Goal: Task Accomplishment & Management: Manage account settings

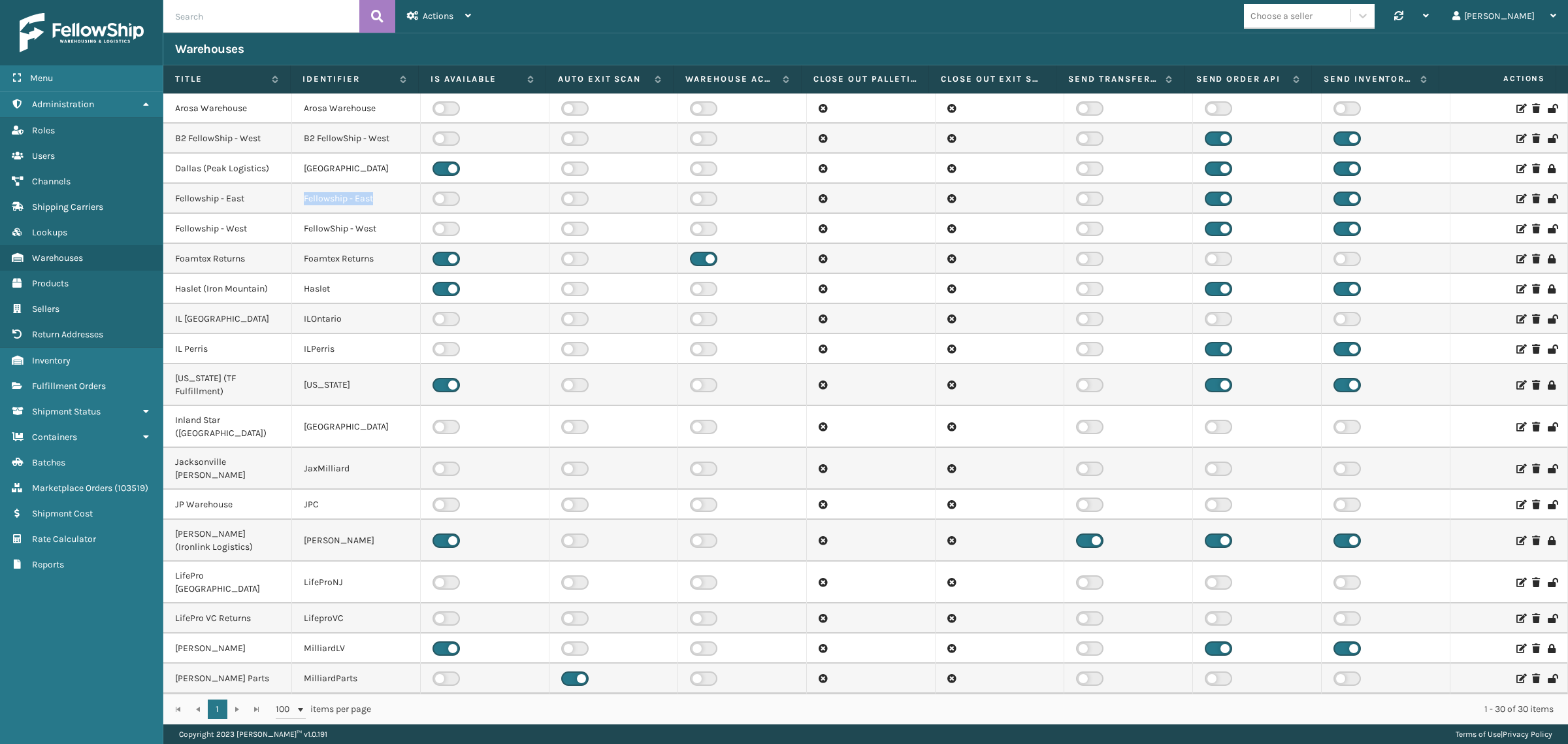
drag, startPoint x: 302, startPoint y: 196, endPoint x: 373, endPoint y: 198, distance: 71.0
click at [373, 198] on td "Fellowship - East" at bounding box center [356, 198] width 129 height 30
copy td "Fellowship - East"
click at [382, 194] on td "Fellowship - East" at bounding box center [356, 198] width 129 height 30
click at [239, 11] on input "text" at bounding box center [261, 16] width 196 height 33
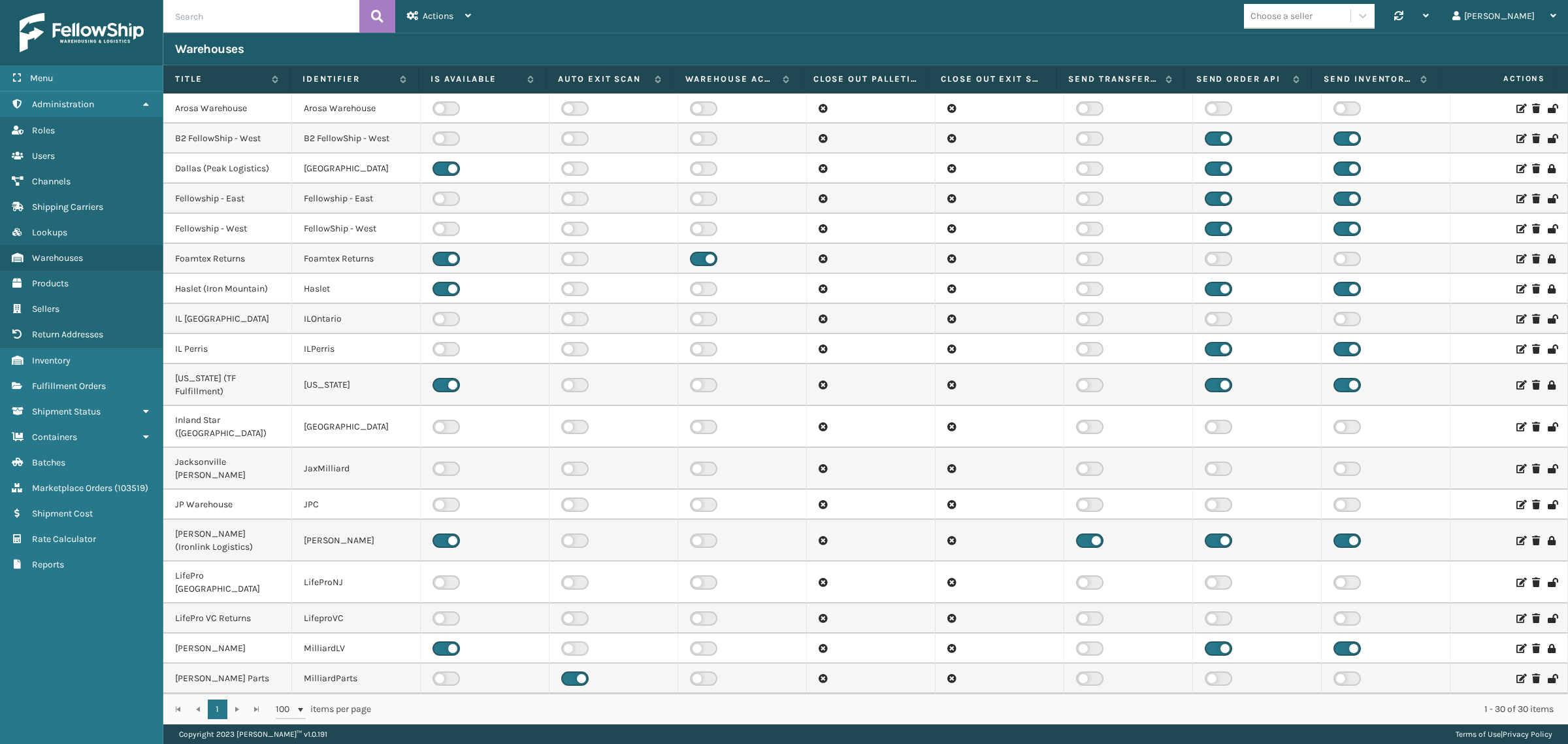
paste input "Fellowship - East"
type input "Fellowship - East"
click at [375, 14] on icon at bounding box center [377, 16] width 12 height 20
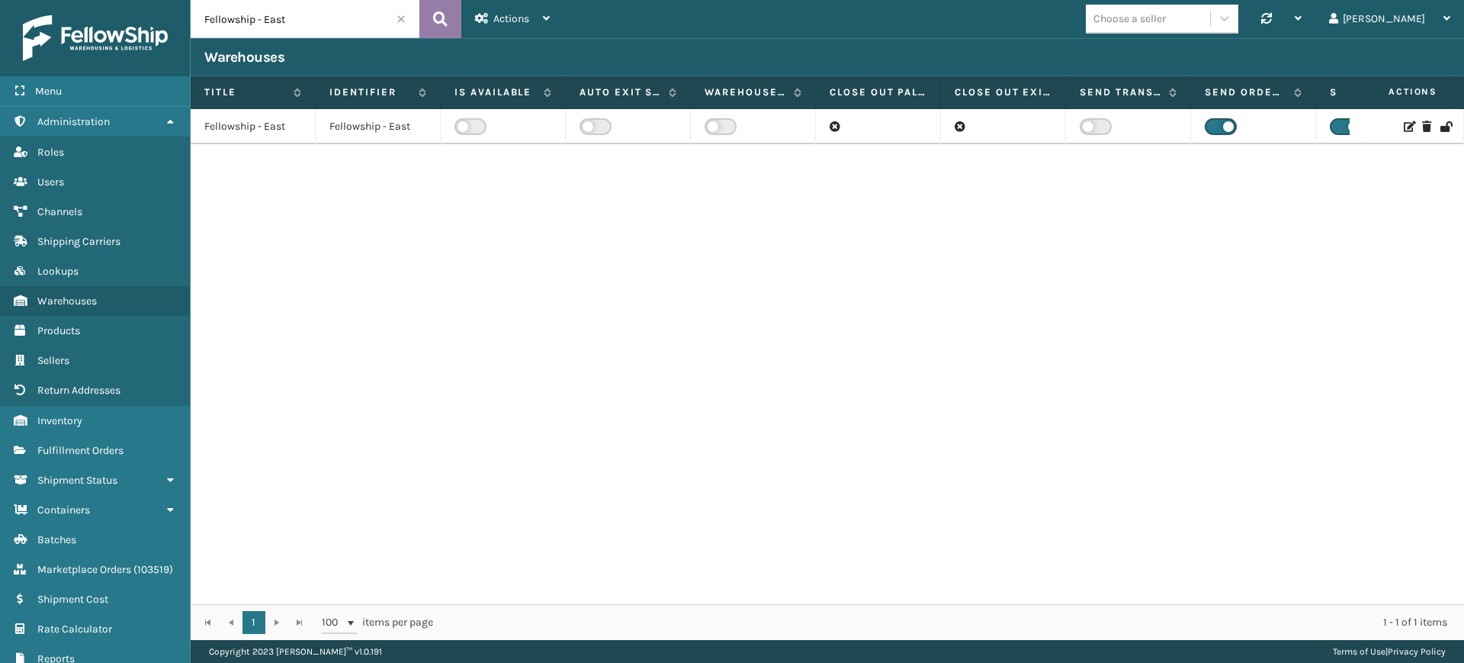
click at [440, 11] on icon at bounding box center [440, 19] width 14 height 23
click at [438, 15] on icon at bounding box center [440, 19] width 14 height 23
click at [470, 126] on label at bounding box center [470, 126] width 32 height 17
click at [464, 126] on input "checkbox" at bounding box center [459, 123] width 10 height 10
click at [1404, 127] on icon at bounding box center [1408, 126] width 9 height 11
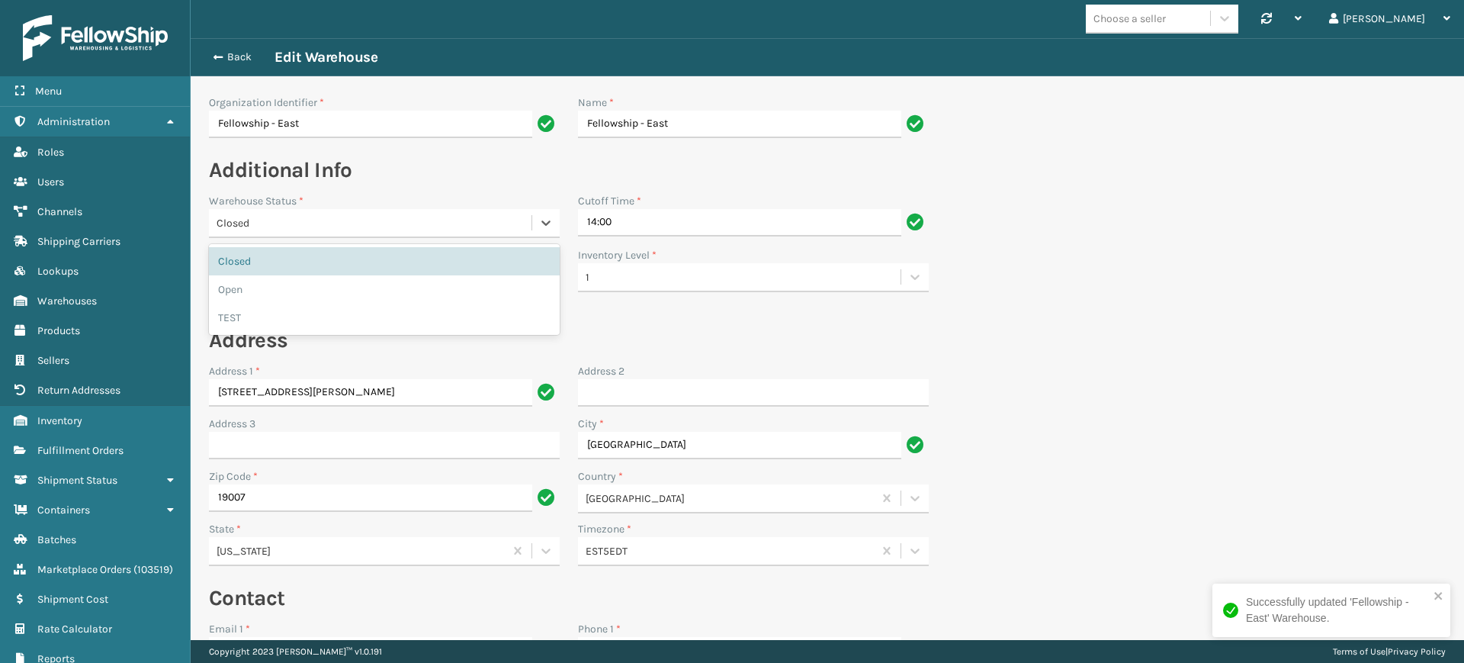
click at [448, 223] on div "Closed" at bounding box center [375, 223] width 316 height 16
click at [349, 290] on div "Open" at bounding box center [384, 289] width 351 height 28
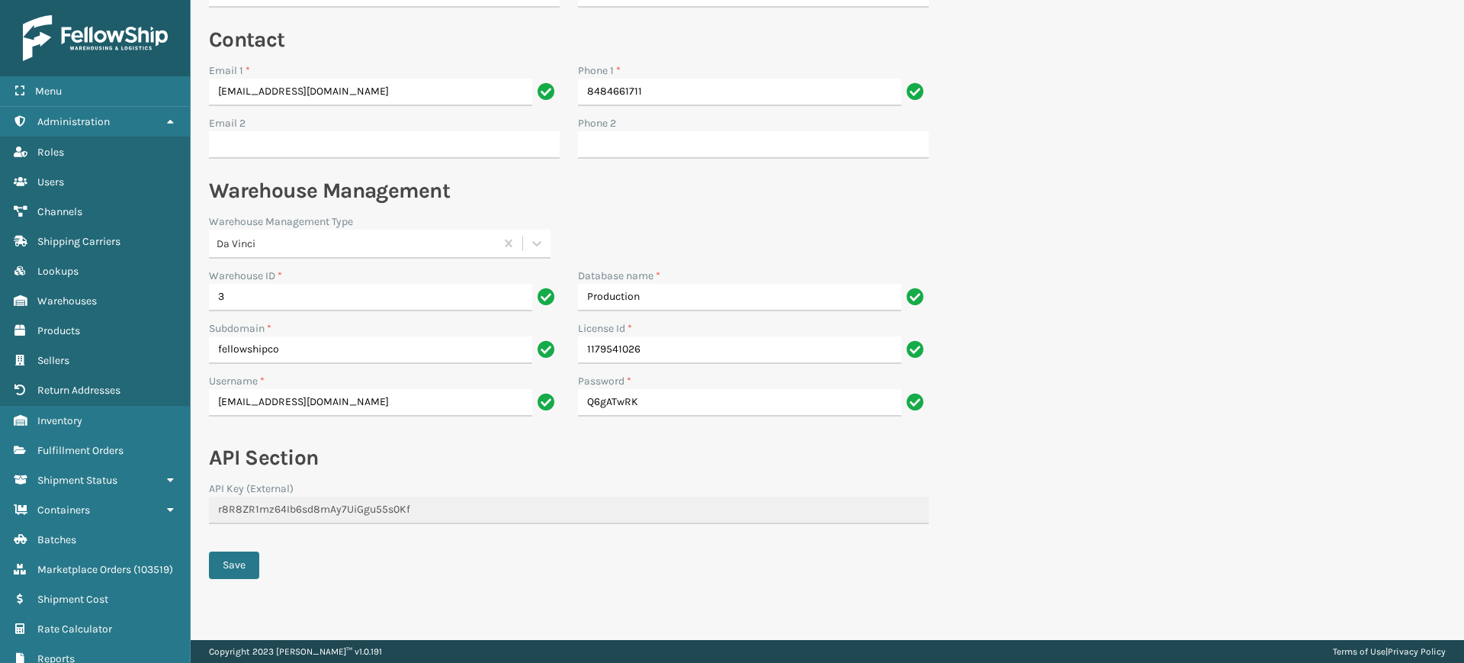
scroll to position [561, 0]
click at [236, 560] on button "Save" at bounding box center [234, 561] width 50 height 27
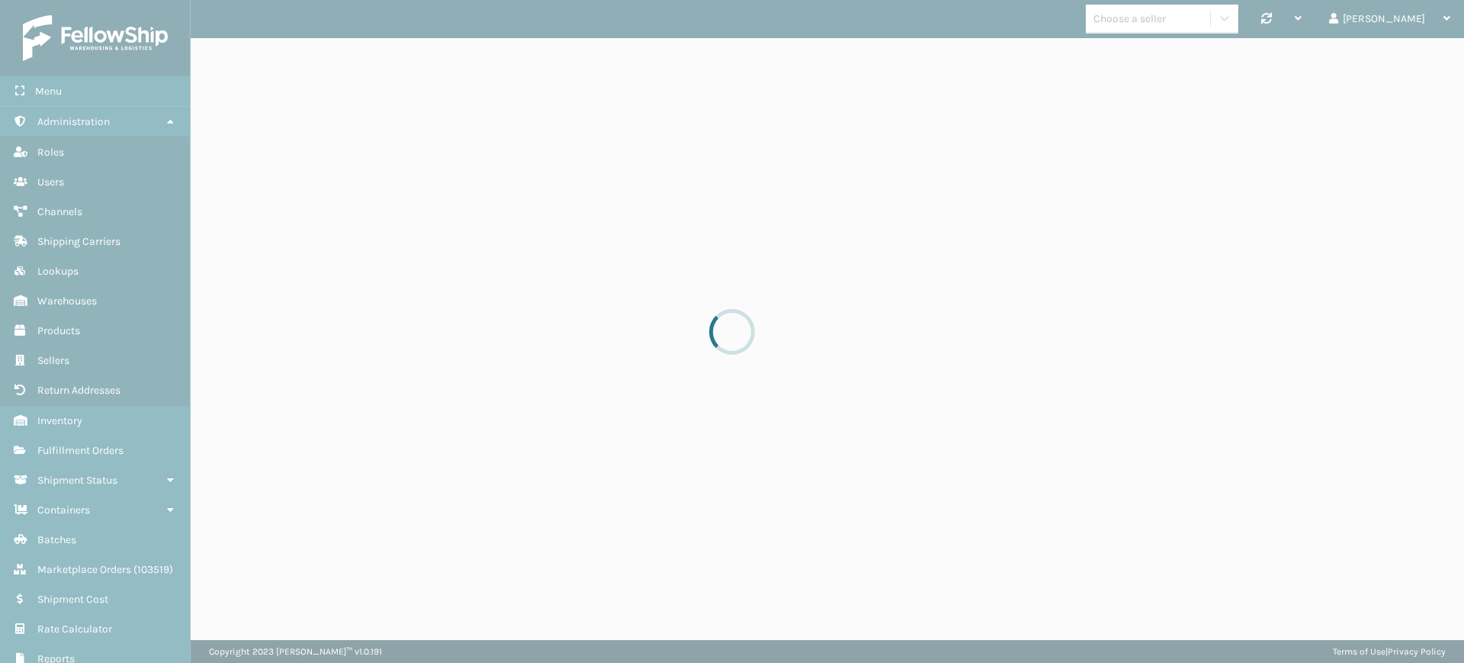
scroll to position [0, 0]
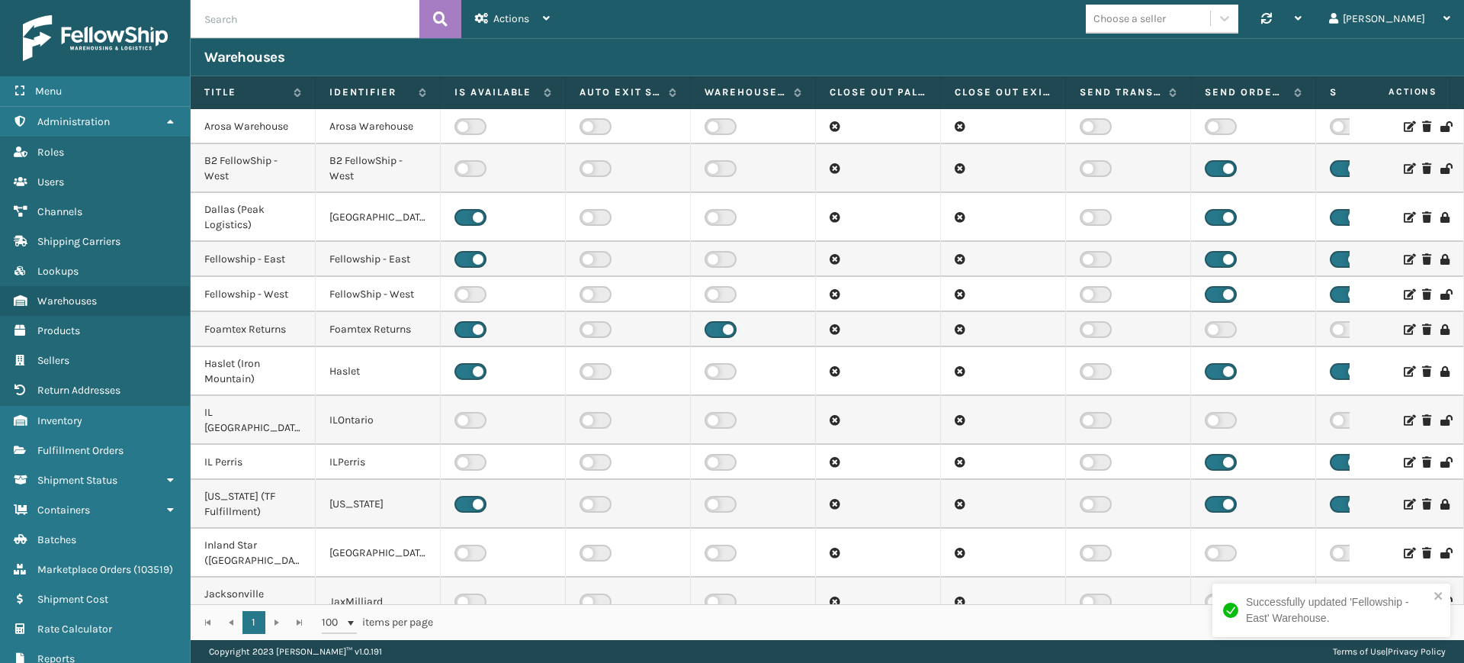
click at [275, 14] on input "text" at bounding box center [305, 19] width 229 height 38
type input "TFM"
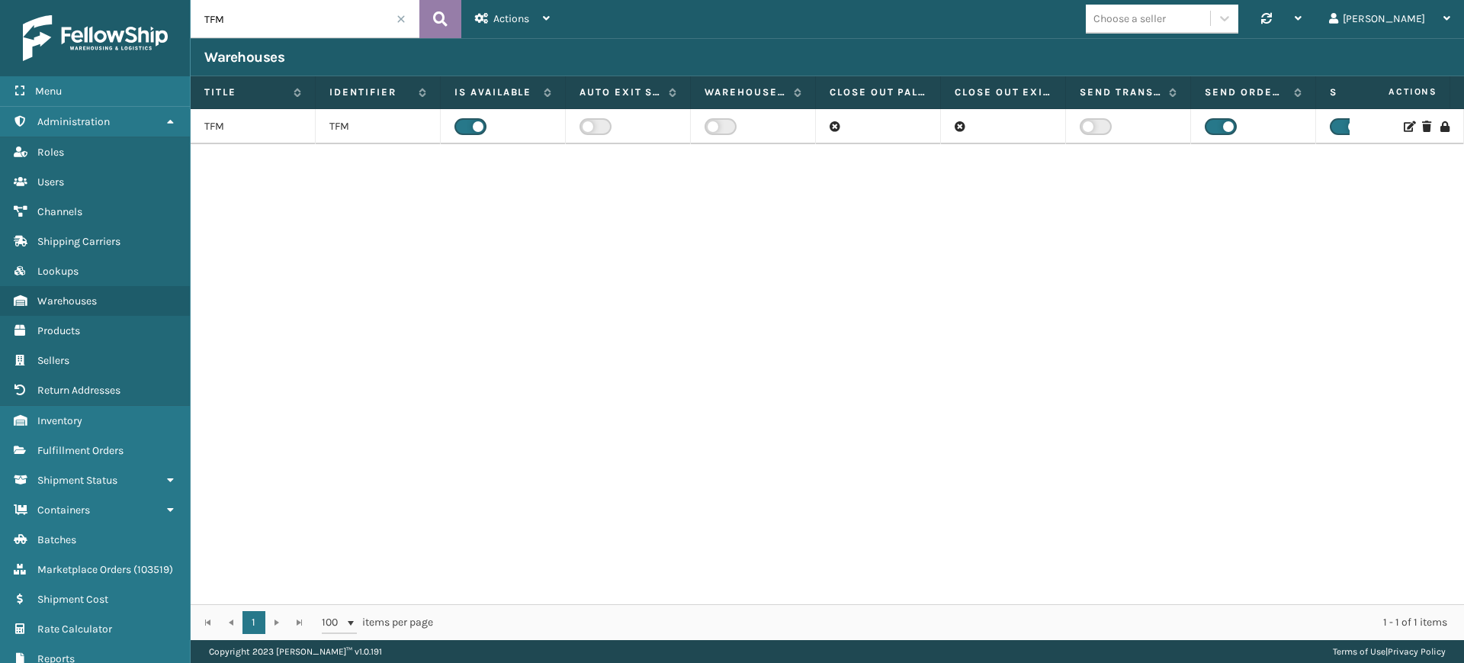
click at [436, 11] on icon at bounding box center [440, 19] width 14 height 23
click at [1404, 124] on icon at bounding box center [1408, 126] width 9 height 11
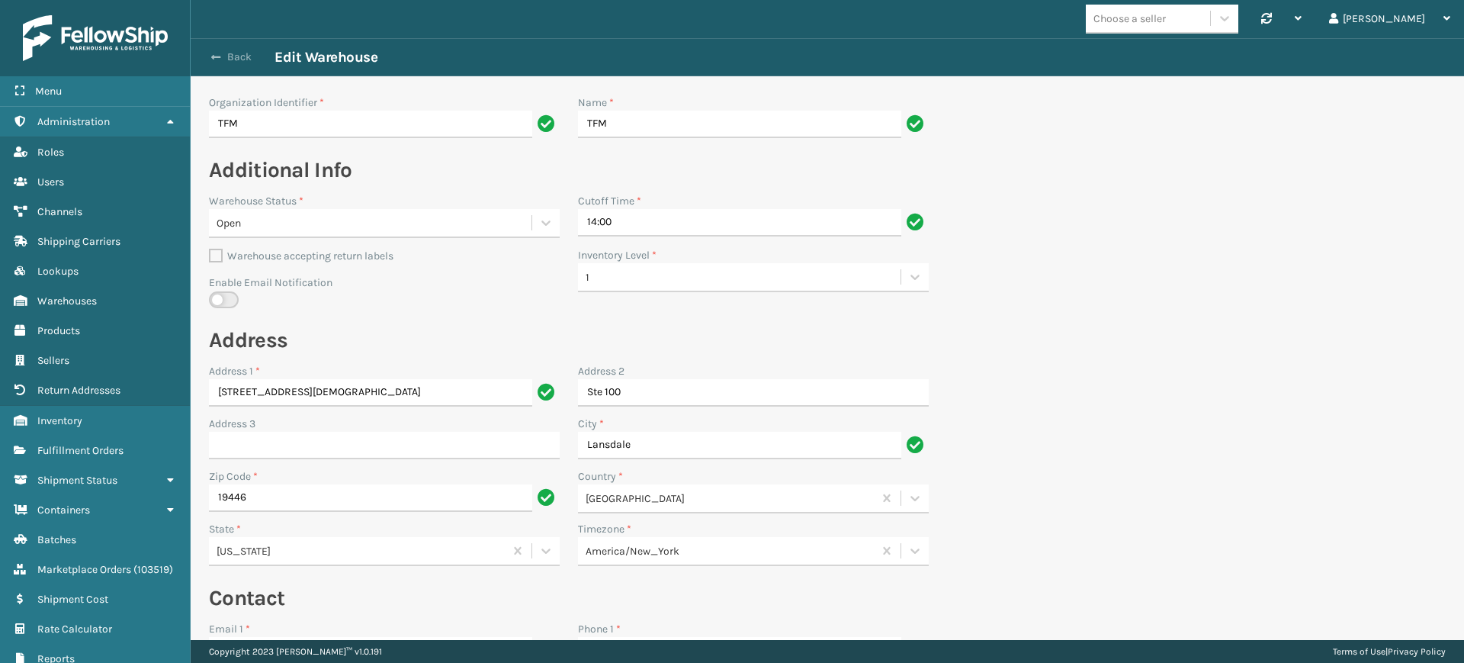
click at [234, 57] on button "Back" at bounding box center [239, 57] width 70 height 14
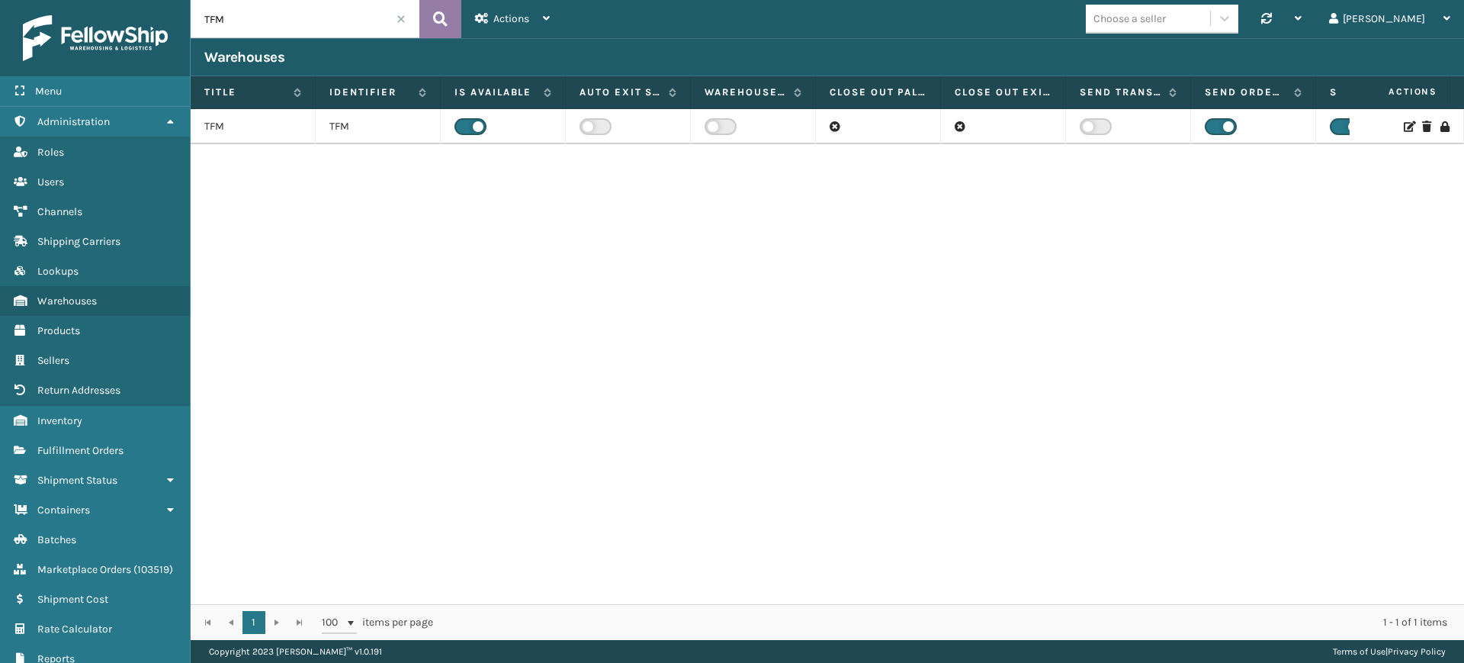
click at [432, 21] on button at bounding box center [440, 19] width 42 height 38
click at [1404, 126] on icon at bounding box center [1408, 126] width 9 height 11
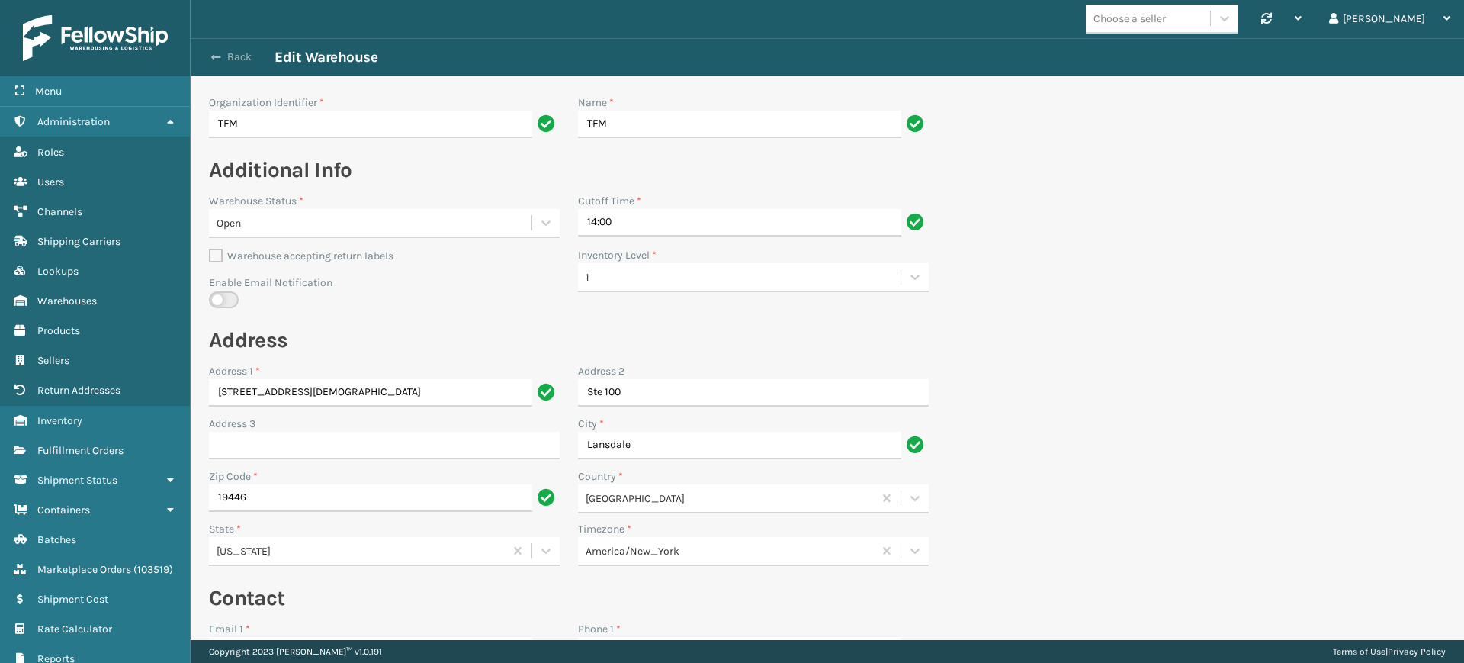
click at [229, 55] on button "Back" at bounding box center [239, 57] width 70 height 14
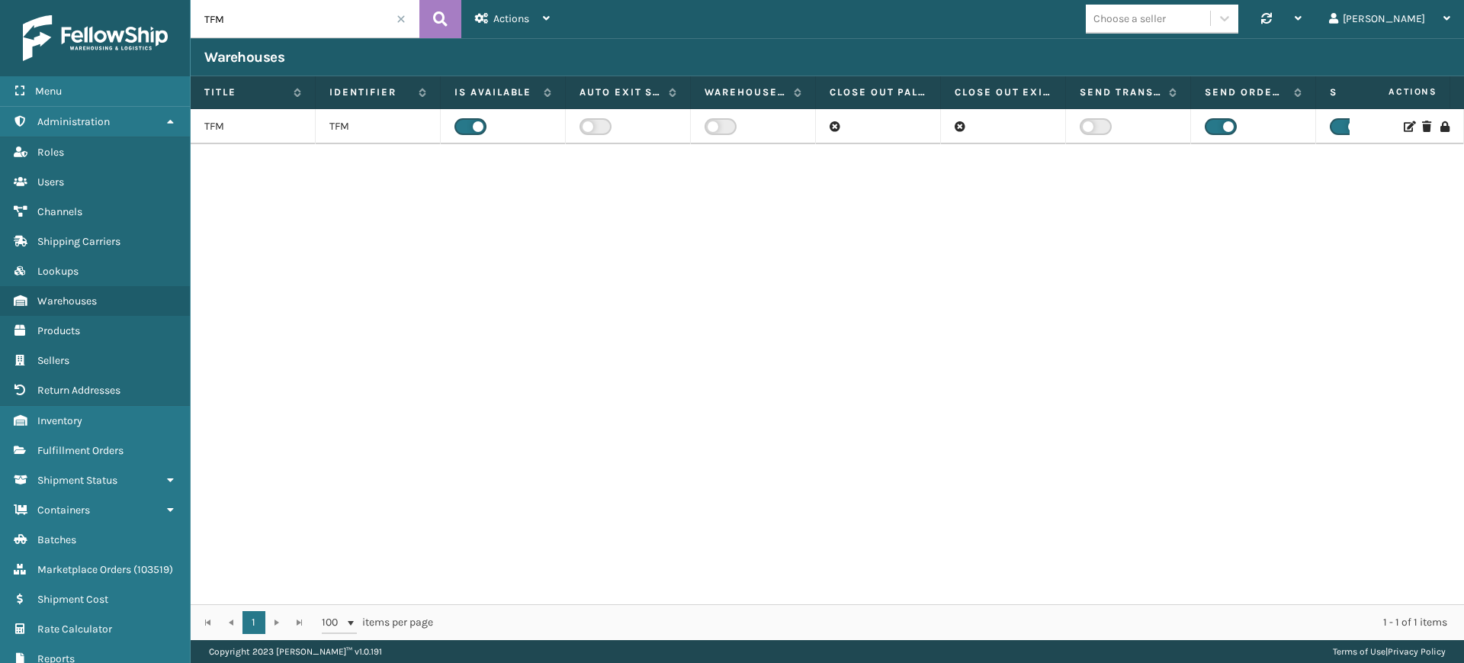
click at [397, 19] on span at bounding box center [401, 18] width 9 height 9
click at [319, 30] on input "Fellowship - East" at bounding box center [305, 19] width 229 height 38
type input "TFM"
click at [436, 23] on icon at bounding box center [440, 19] width 14 height 23
click at [471, 126] on label at bounding box center [470, 126] width 32 height 17
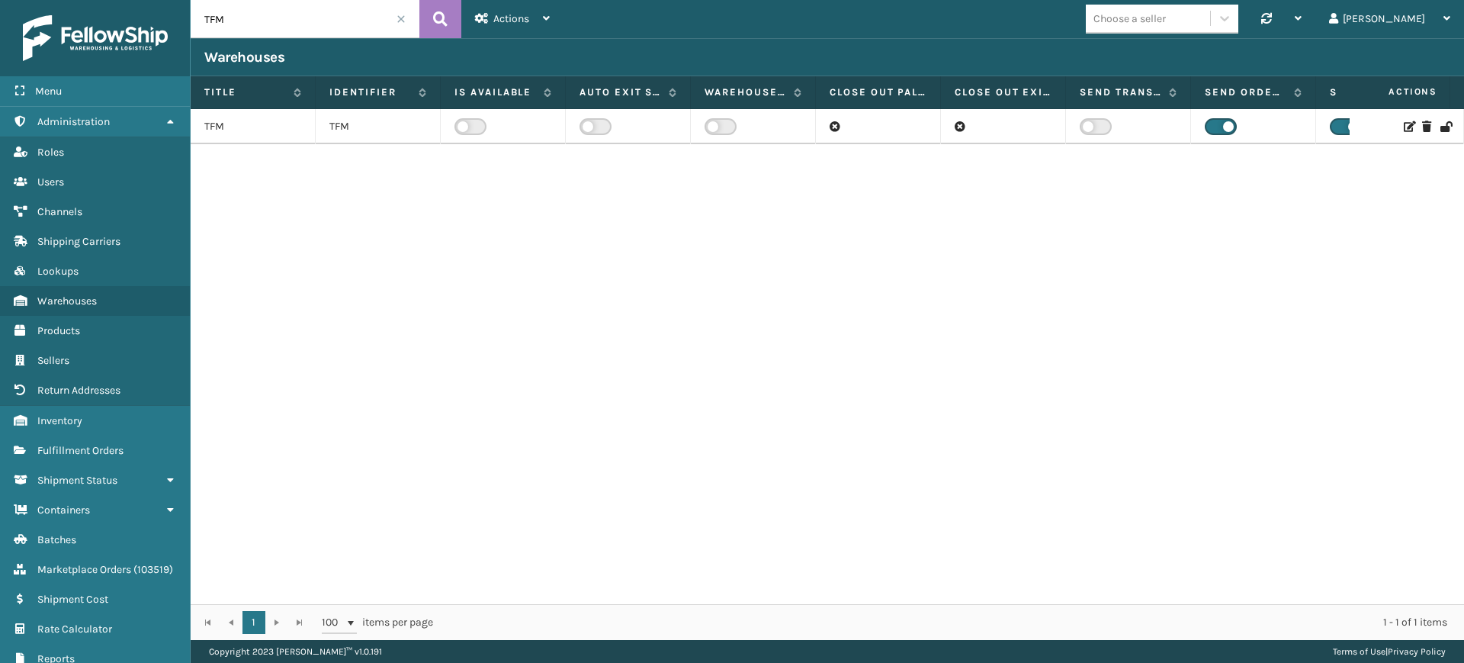
click at [464, 126] on input "checkbox" at bounding box center [459, 123] width 10 height 10
click at [1404, 128] on icon at bounding box center [1408, 126] width 9 height 11
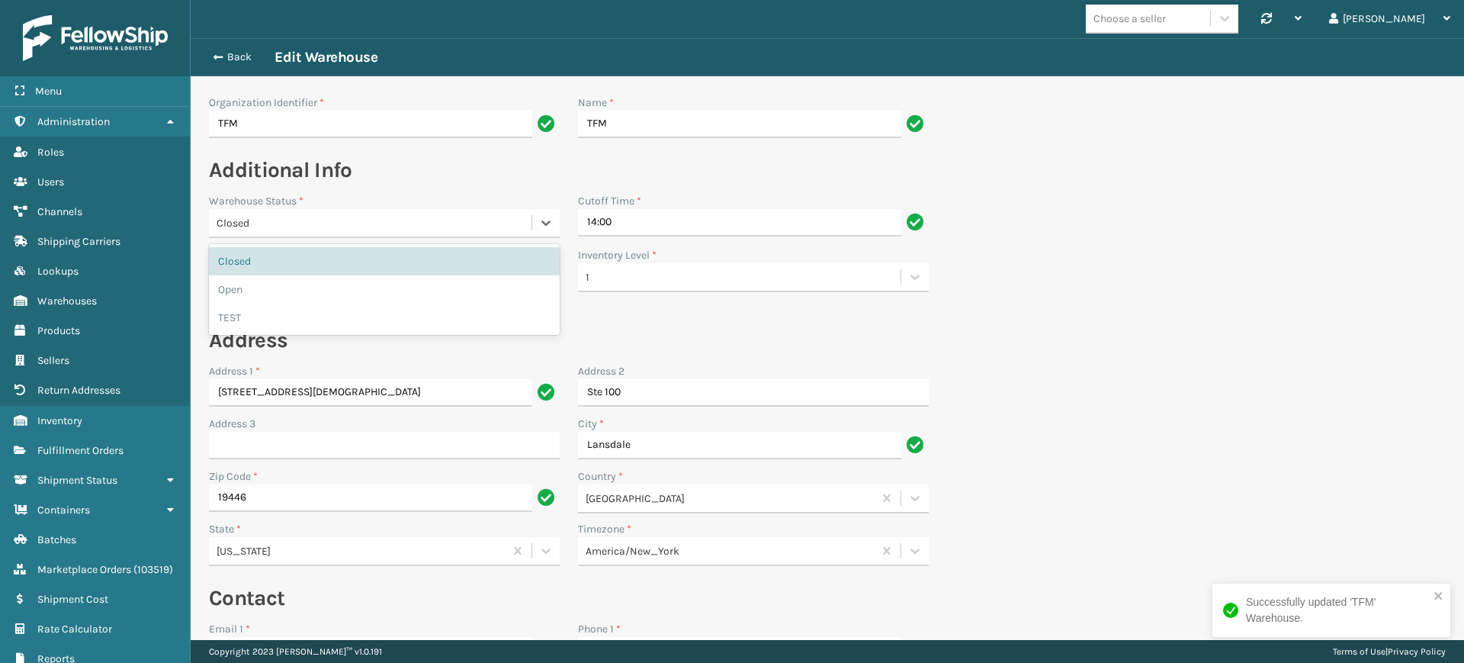
click at [337, 222] on div "Closed" at bounding box center [375, 223] width 316 height 16
click at [319, 290] on div "Open" at bounding box center [384, 289] width 351 height 28
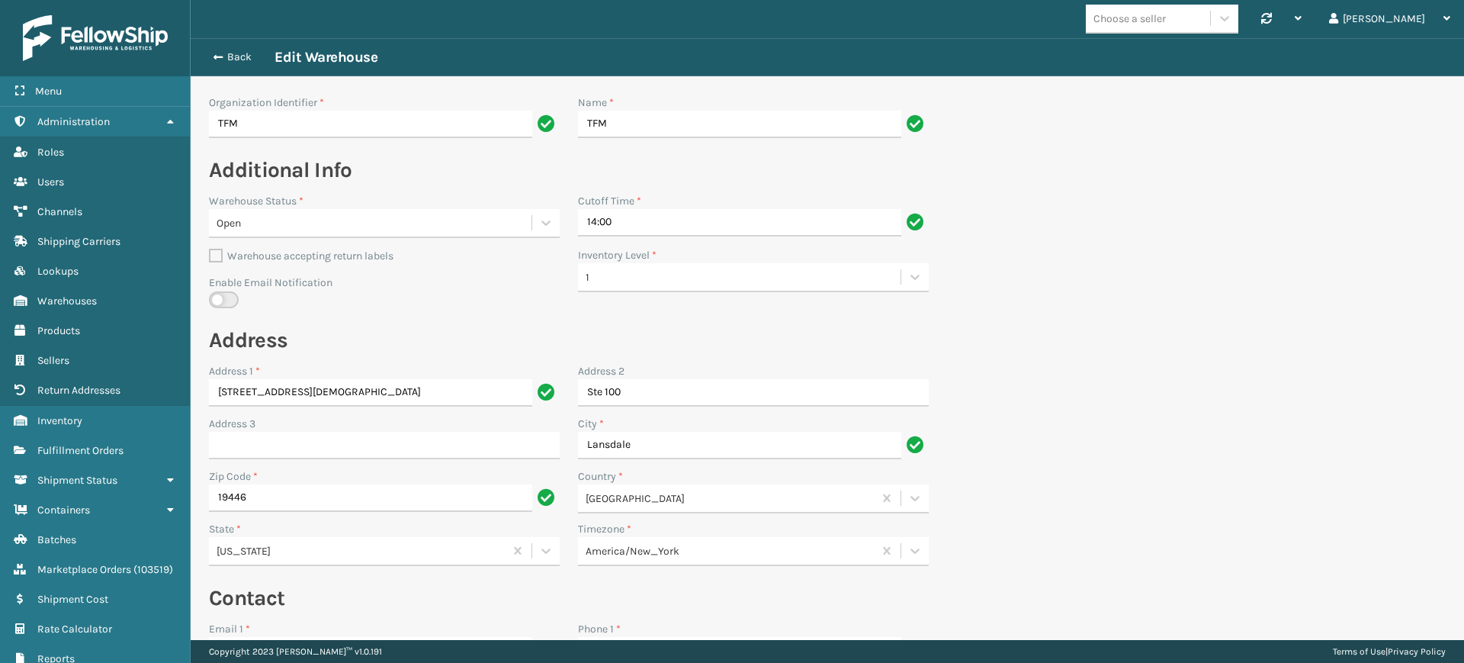
click at [1202, 276] on section "Back Edit Warehouse Organization Identifier * TFM Name * TFM Additional Info Wa…" at bounding box center [827, 619] width 1273 height 1163
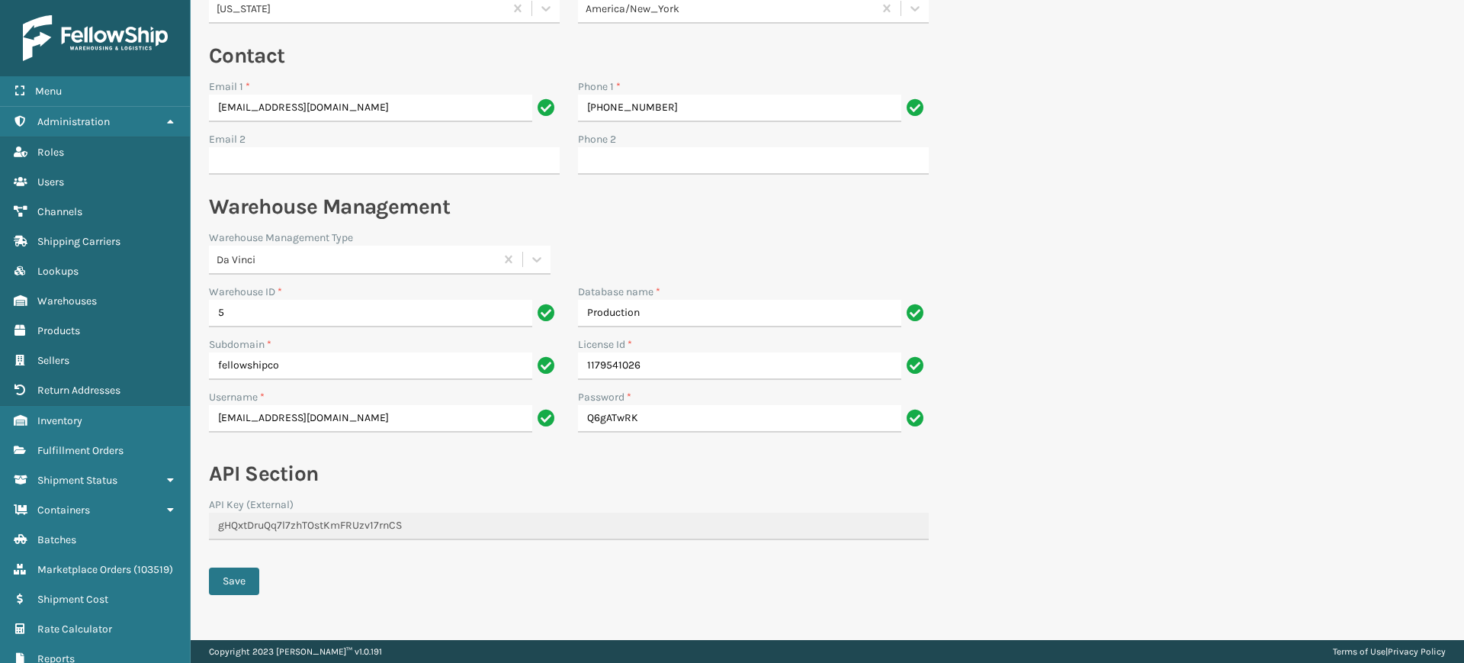
scroll to position [561, 0]
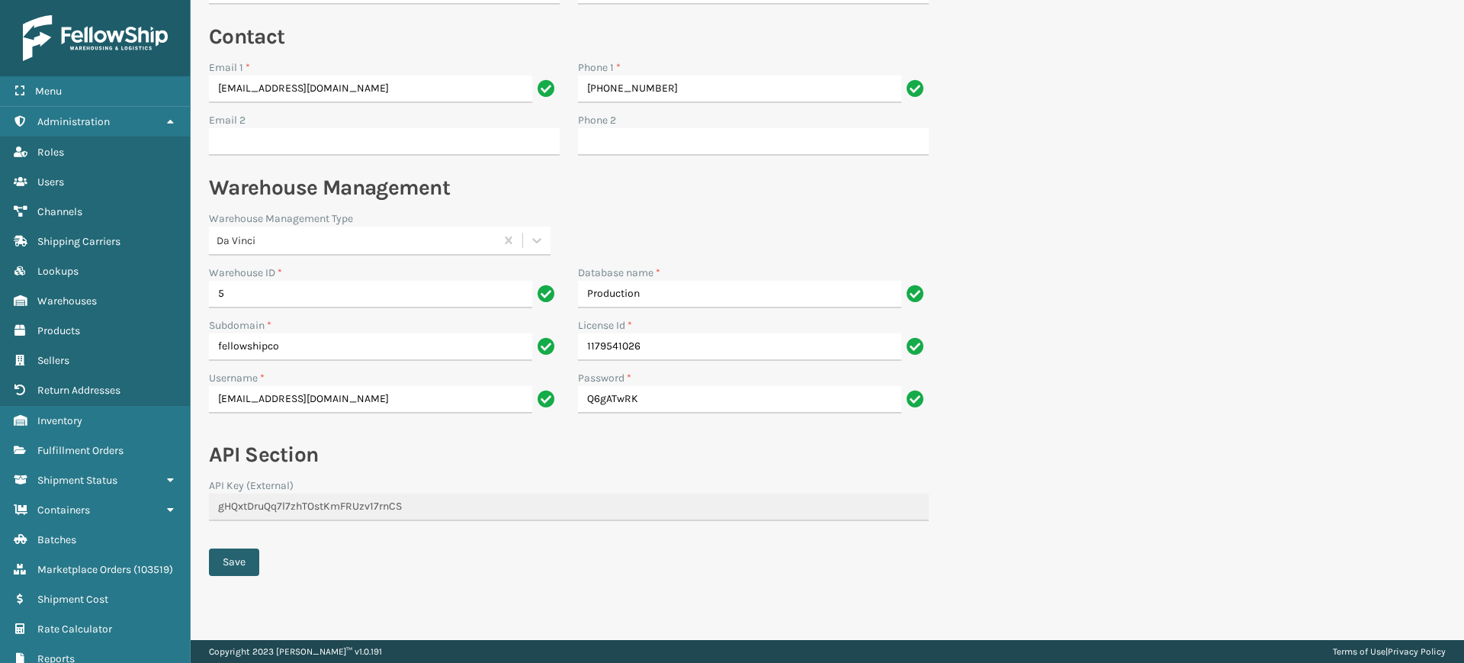
click at [235, 560] on button "Save" at bounding box center [234, 561] width 50 height 27
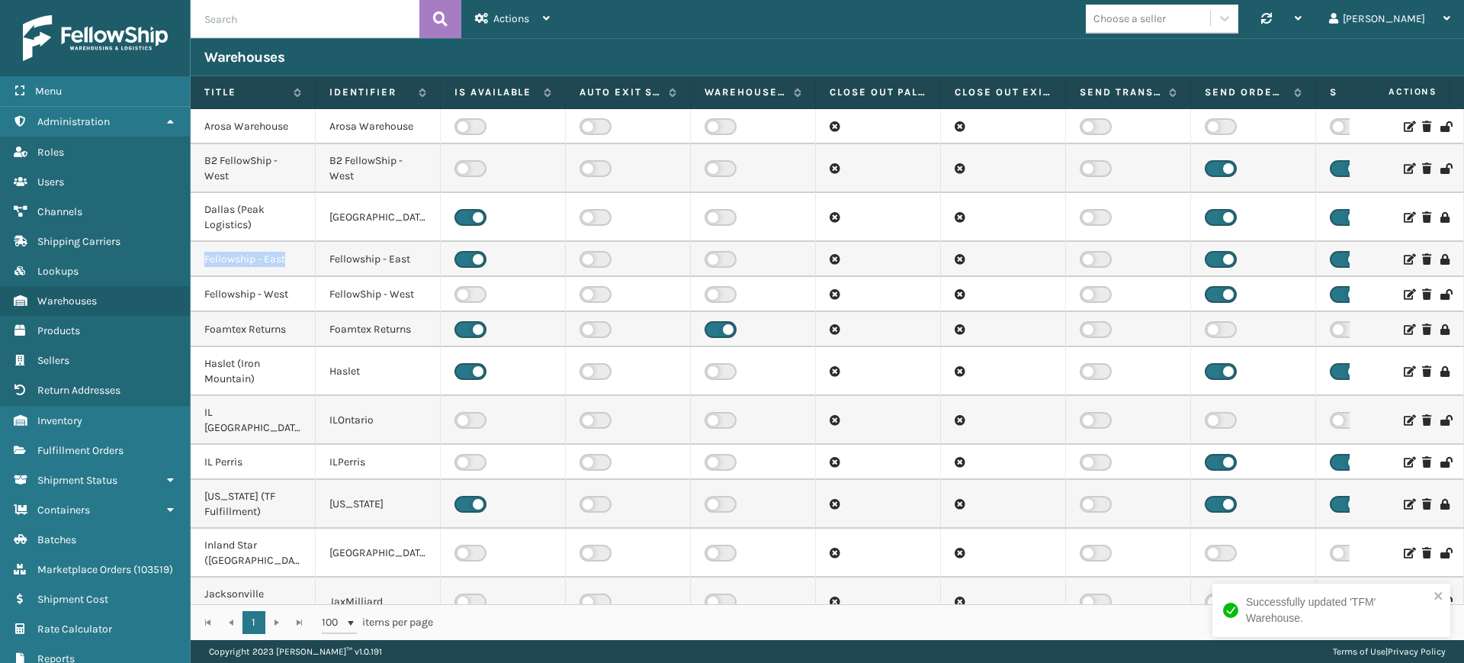
drag, startPoint x: 206, startPoint y: 258, endPoint x: 287, endPoint y: 259, distance: 81.6
click at [287, 259] on td "Fellowship - East" at bounding box center [253, 259] width 125 height 35
copy td "Fellowship - East"
click at [268, 20] on input "text" at bounding box center [305, 19] width 229 height 38
paste input "Fellowship - East"
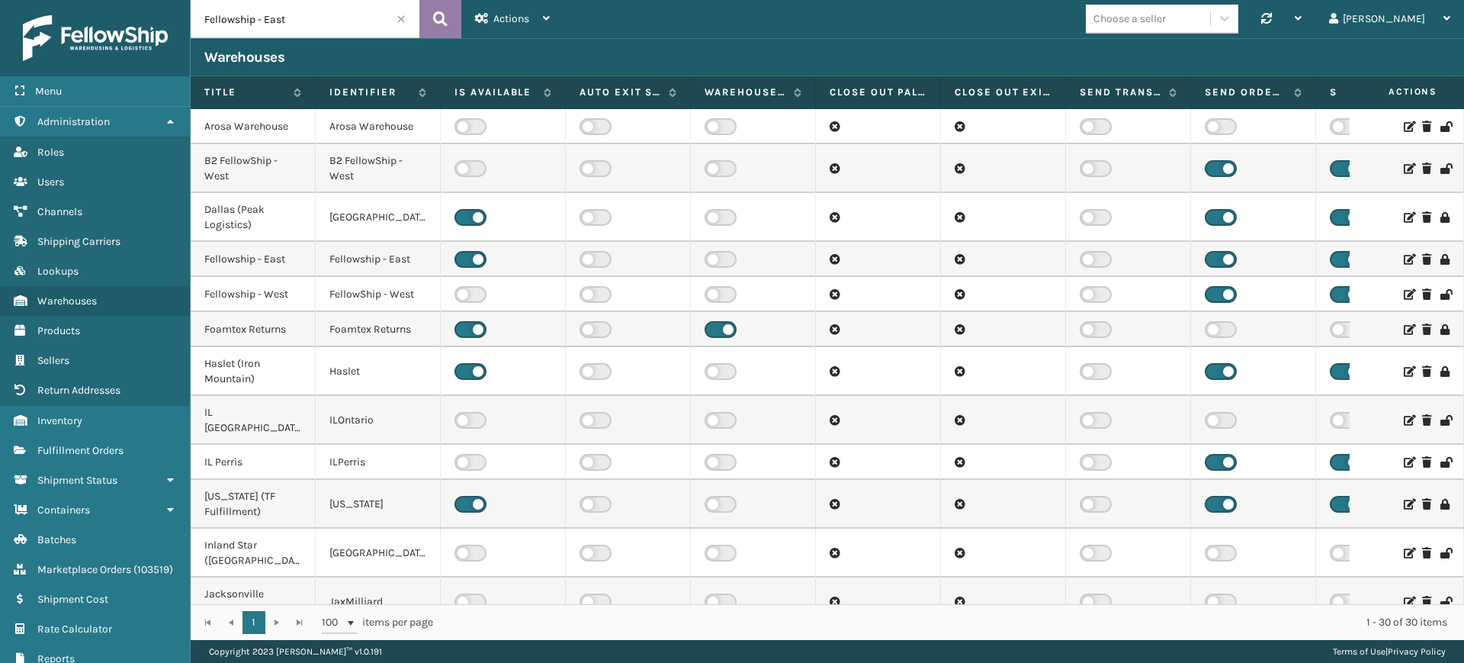
type input "Fellowship - East"
click at [445, 12] on icon at bounding box center [440, 19] width 14 height 23
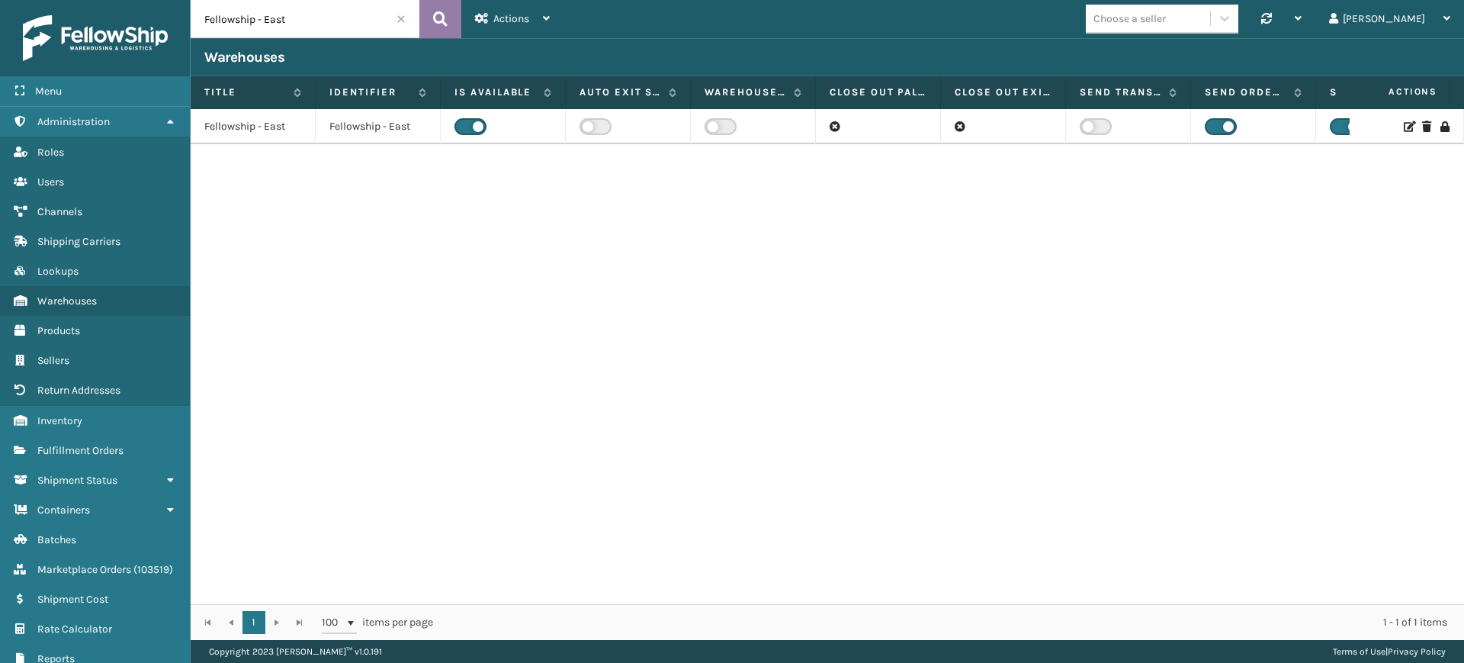
click at [439, 22] on icon at bounding box center [440, 19] width 14 height 23
click at [1404, 124] on icon at bounding box center [1408, 126] width 9 height 11
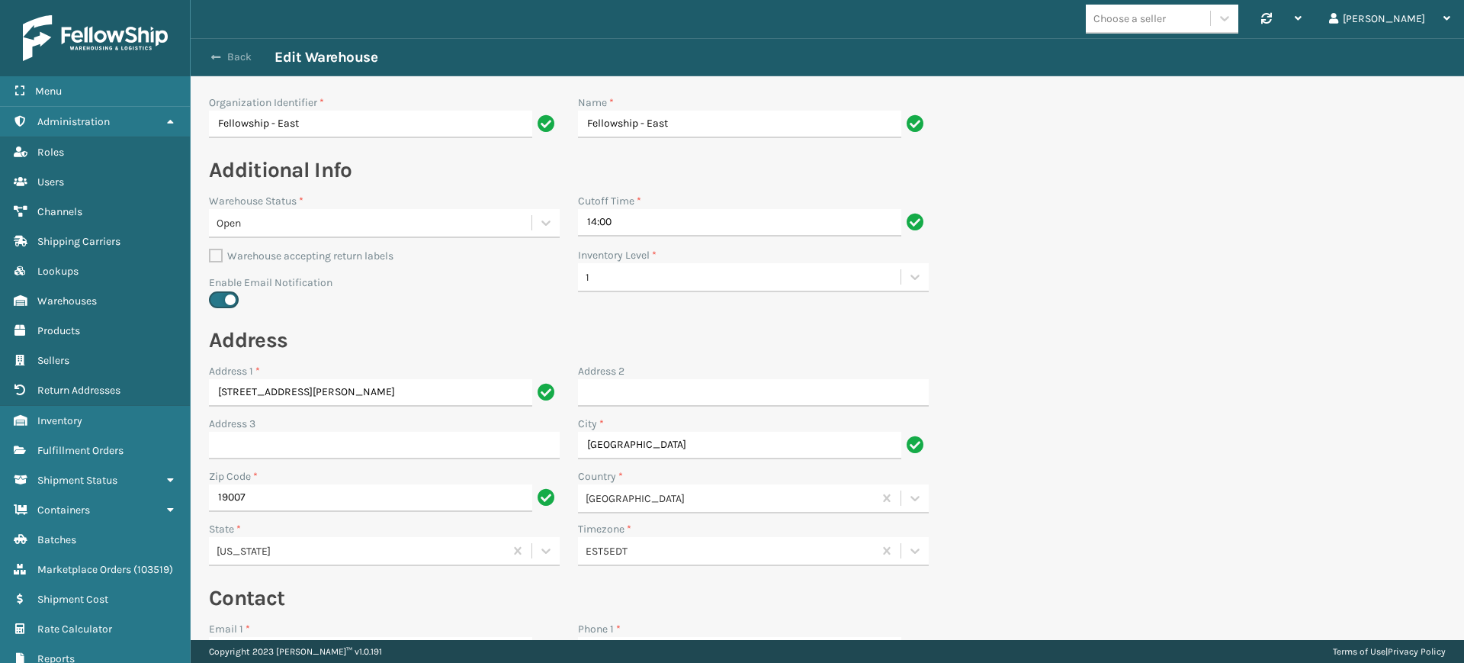
click at [221, 62] on button "Back" at bounding box center [239, 57] width 70 height 14
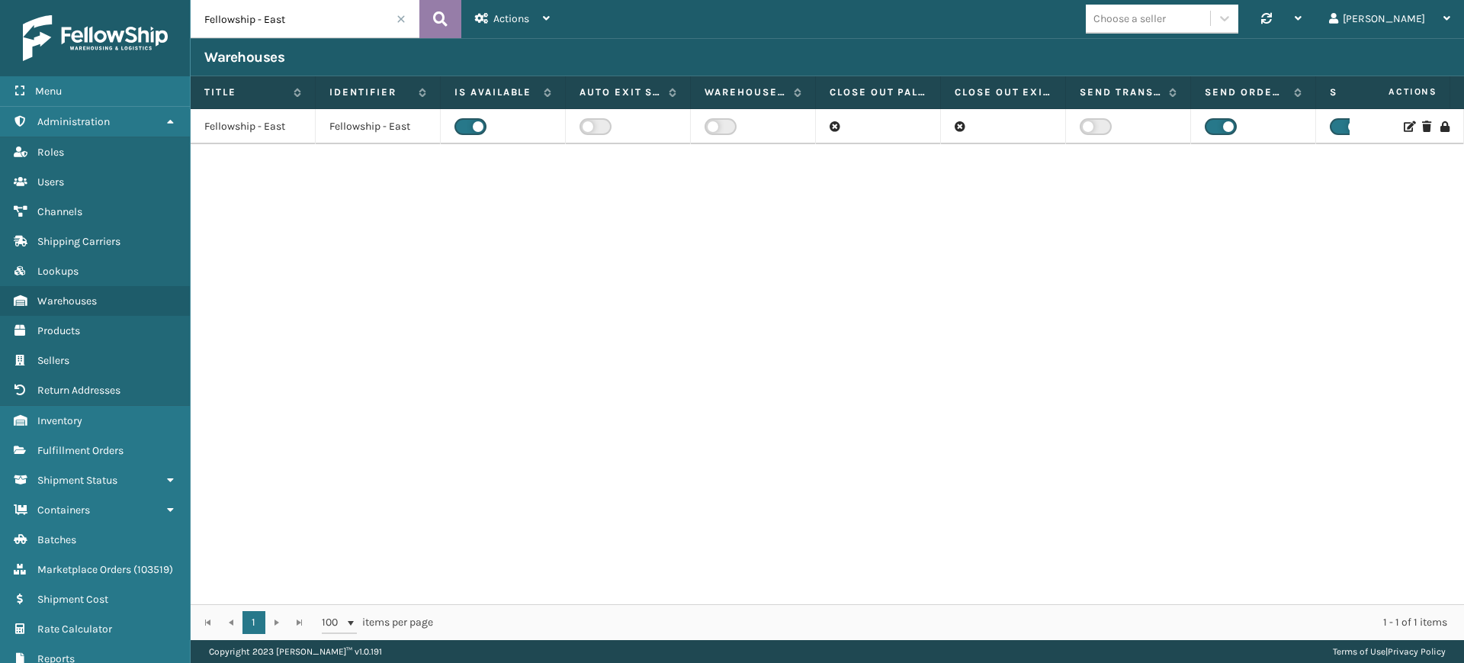
click at [435, 22] on icon at bounding box center [440, 19] width 14 height 23
click at [1404, 127] on icon at bounding box center [1408, 126] width 9 height 11
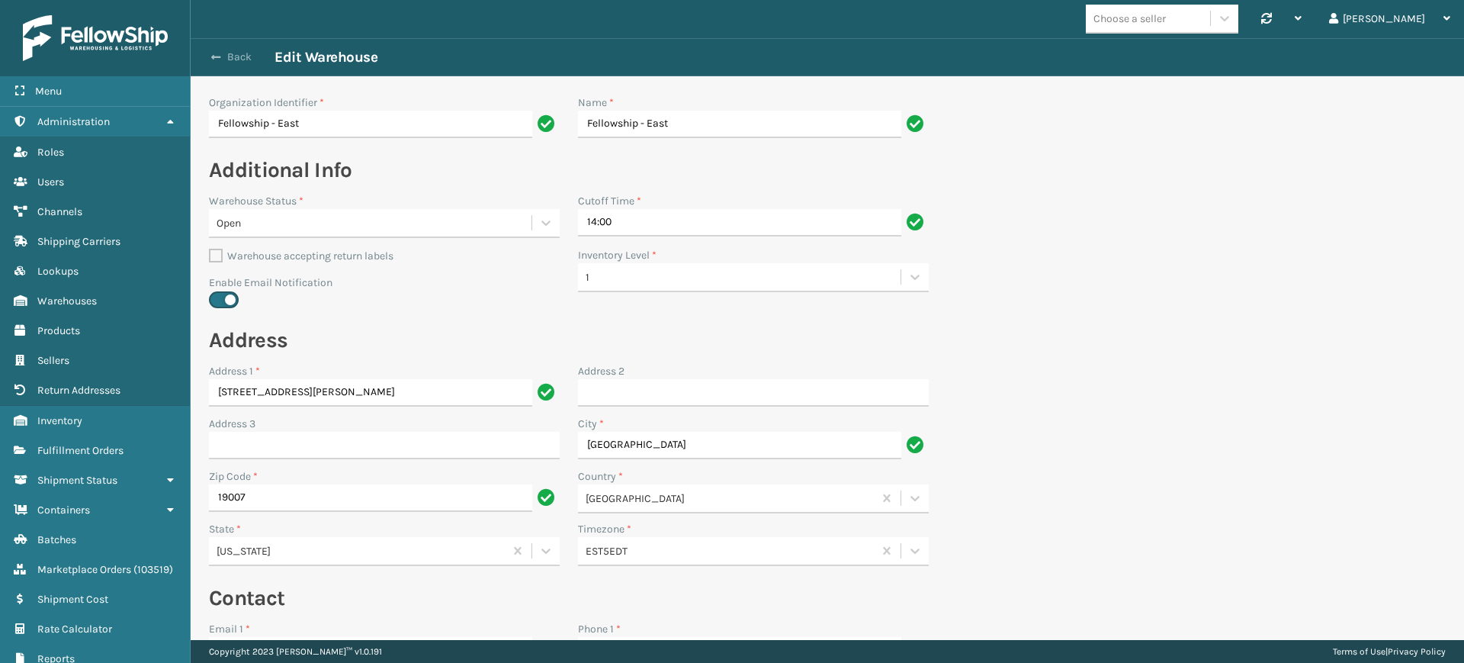
click at [224, 53] on button "Back" at bounding box center [239, 57] width 70 height 14
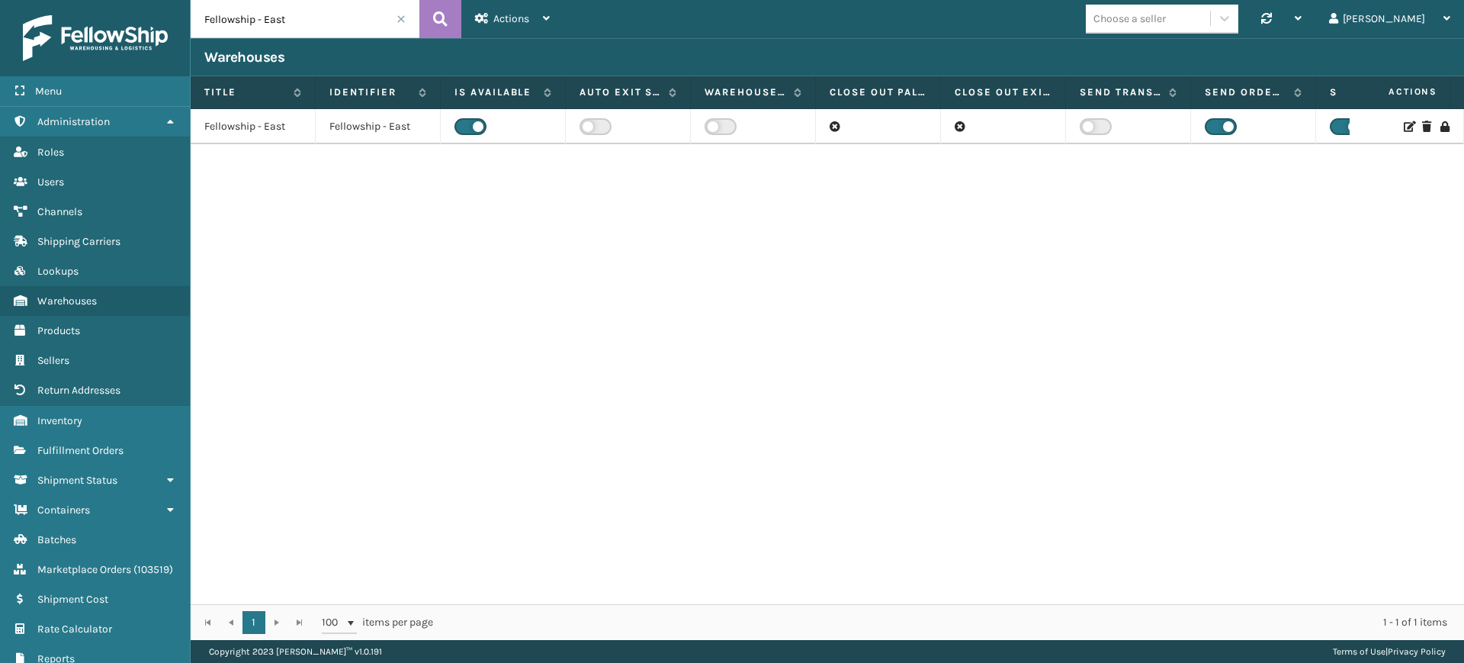
click at [400, 17] on span at bounding box center [401, 18] width 9 height 9
